Goal: Information Seeking & Learning: Learn about a topic

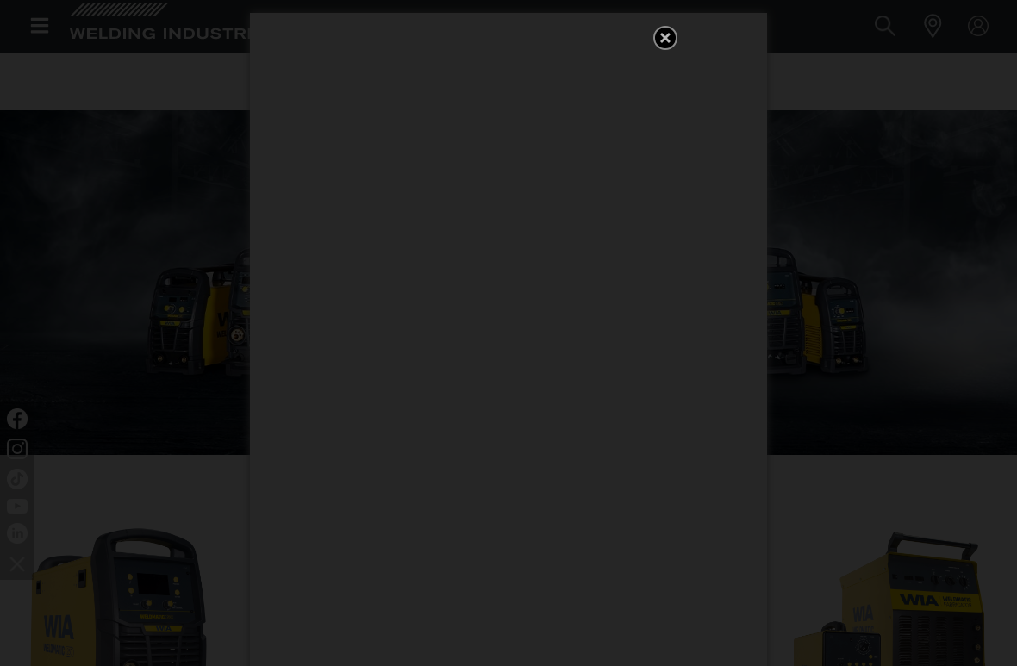
scroll to position [234, 0]
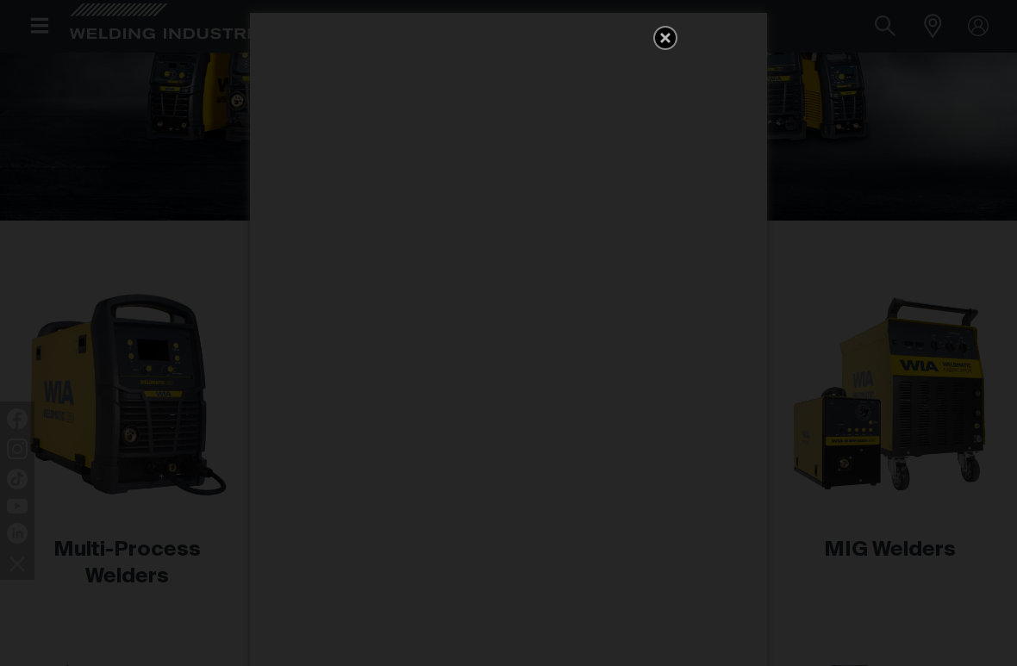
click at [835, 276] on div "Get 5 WIA Welding Guides Free!" at bounding box center [508, 333] width 1017 height 666
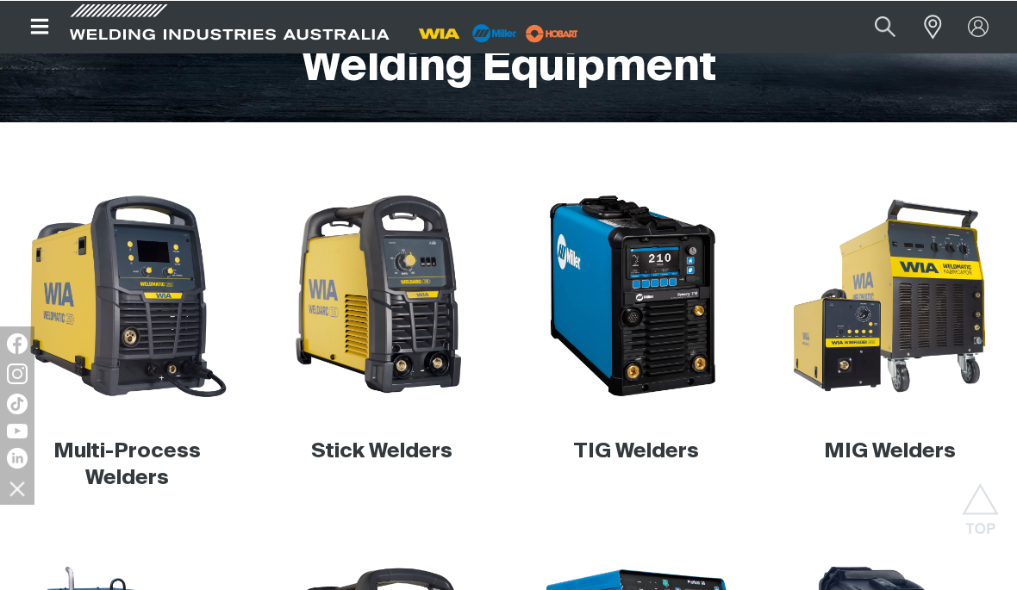
scroll to position [333, 0]
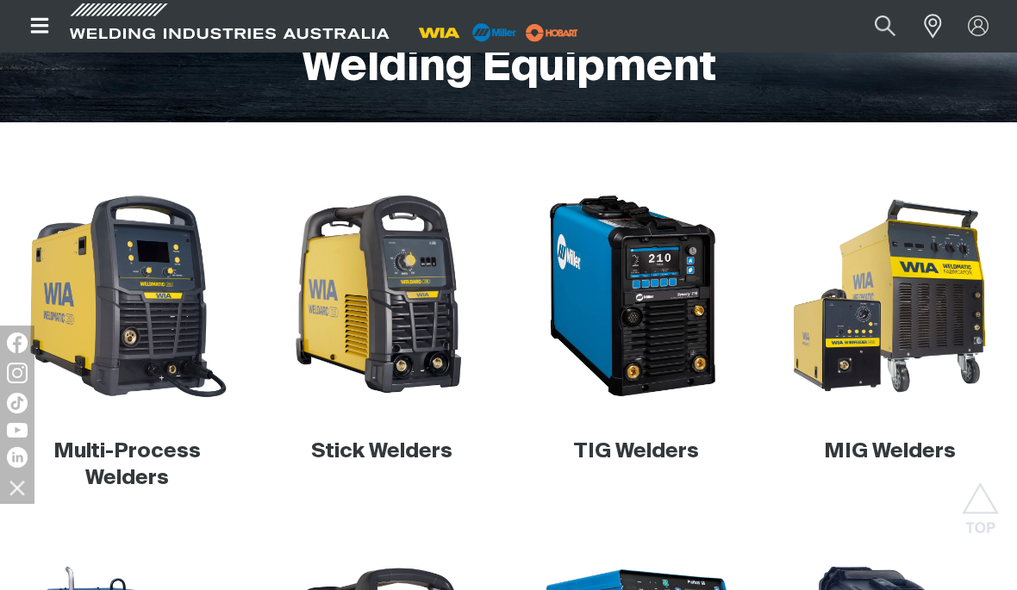
click at [407, 292] on img at bounding box center [381, 295] width 209 height 209
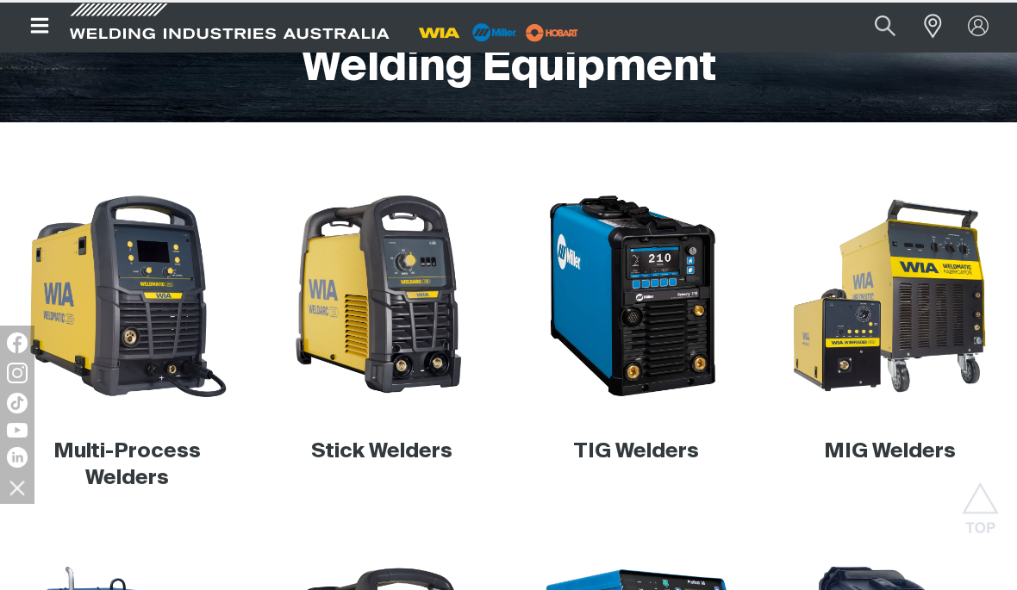
click at [387, 295] on img at bounding box center [381, 295] width 209 height 209
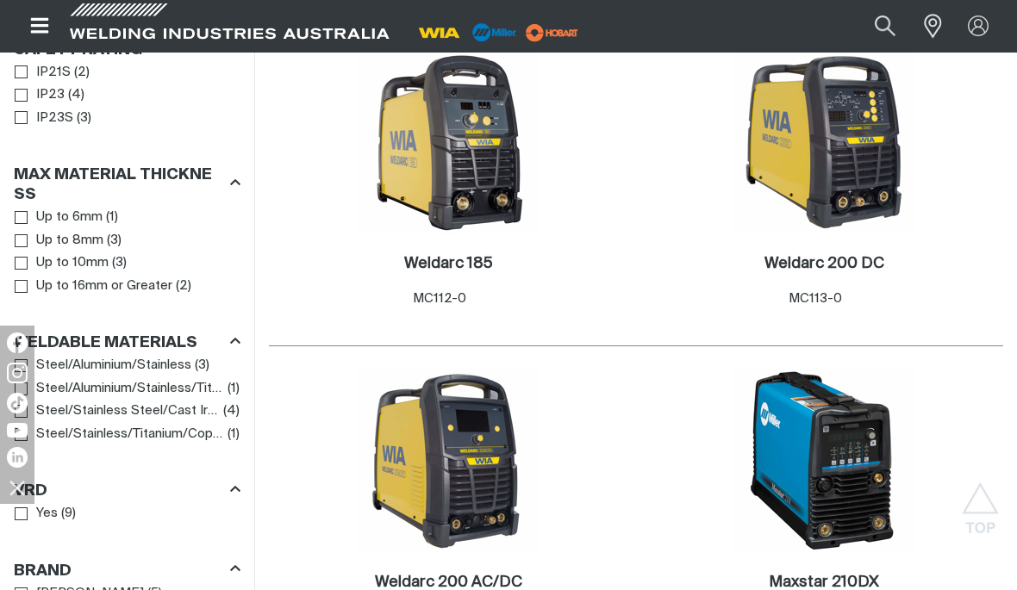
scroll to position [1189, 0]
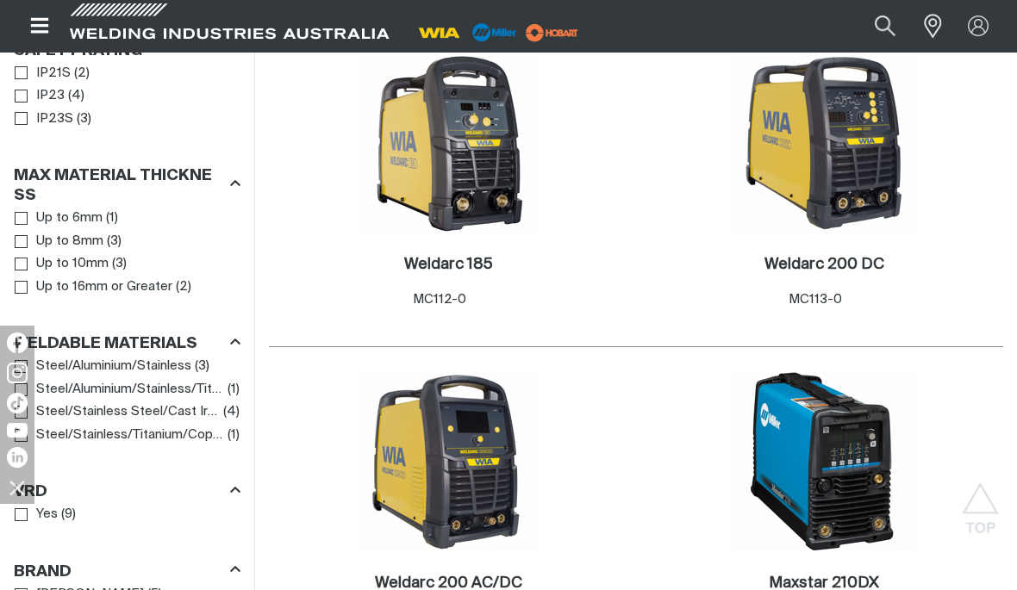
click at [475, 437] on img at bounding box center [448, 462] width 184 height 184
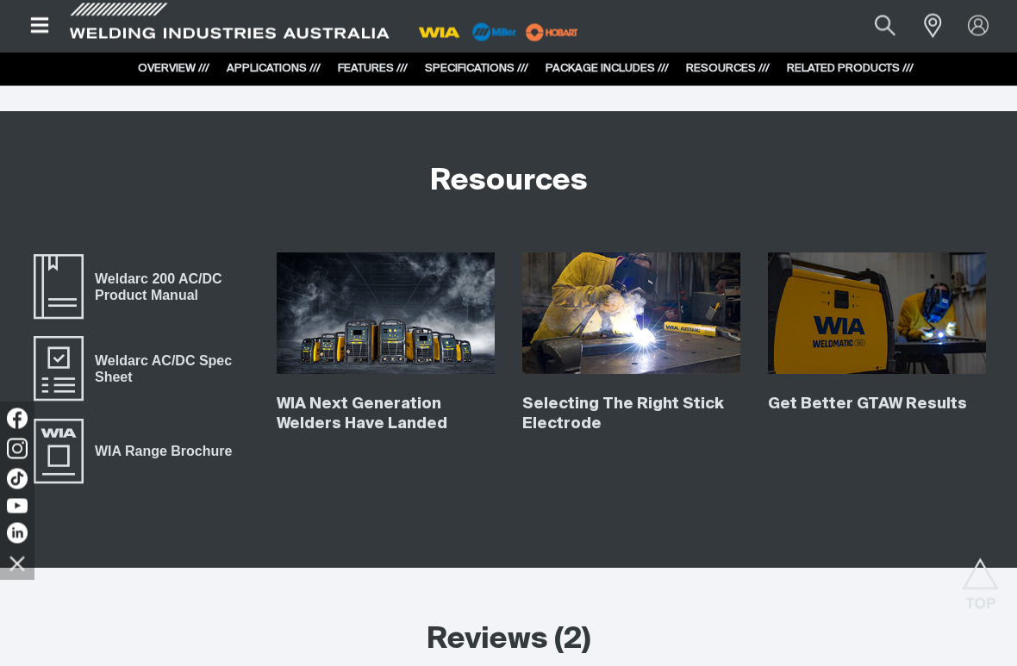
scroll to position [6037, 0]
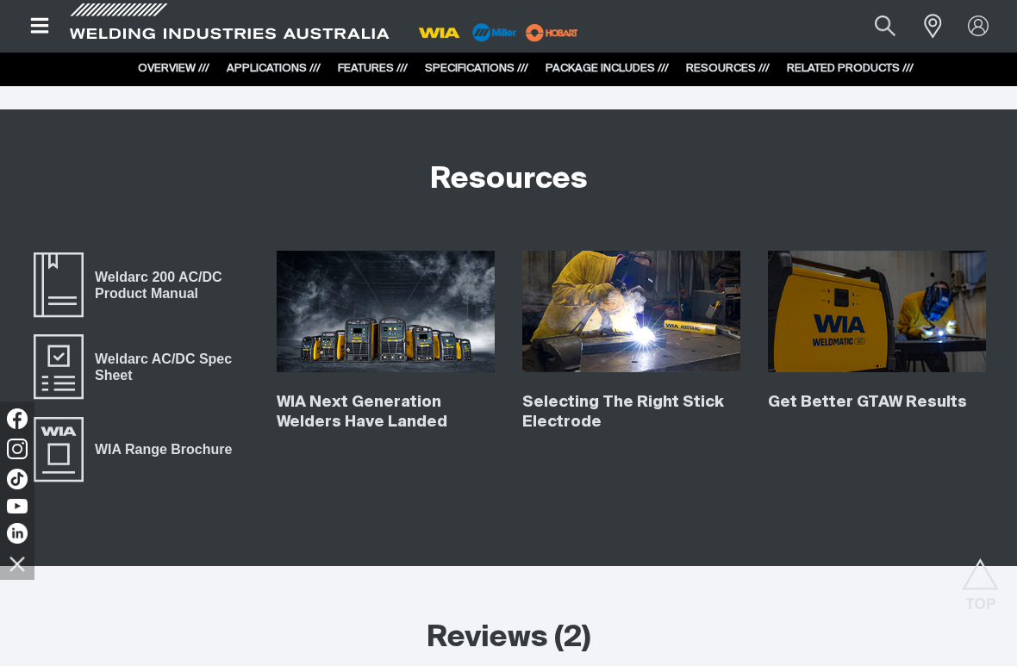
click at [618, 321] on img at bounding box center [631, 312] width 218 height 122
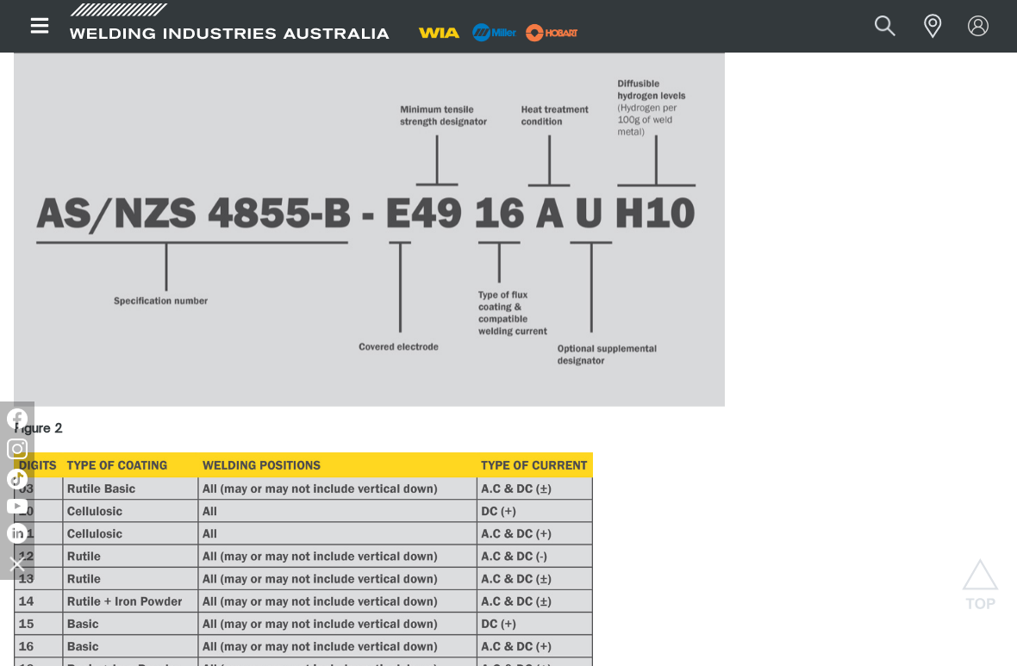
scroll to position [1856, 0]
click at [826, 237] on p at bounding box center [508, 121] width 989 height 569
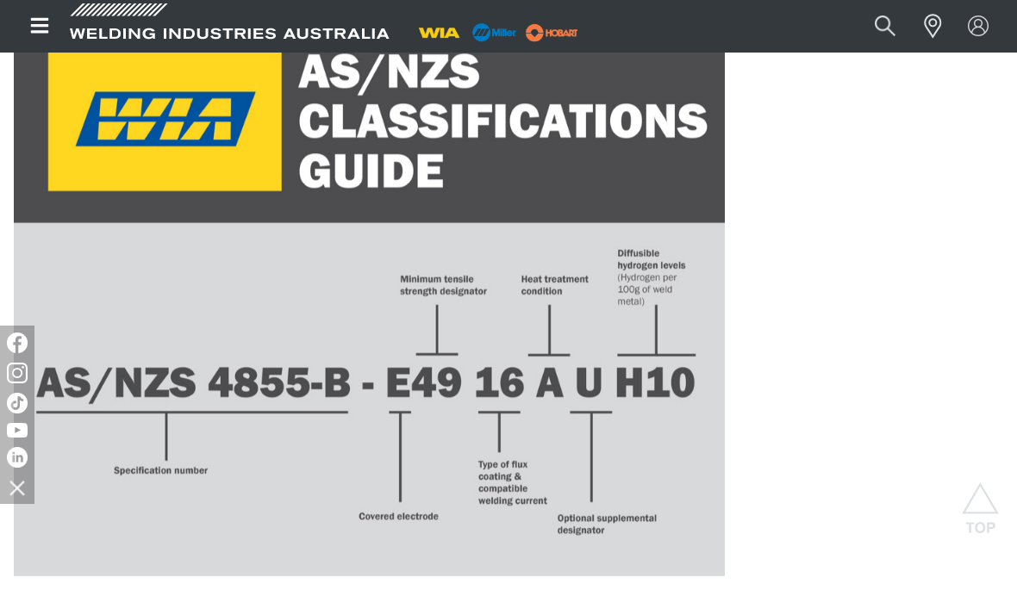
scroll to position [1676, 0]
